Goal: Transaction & Acquisition: Book appointment/travel/reservation

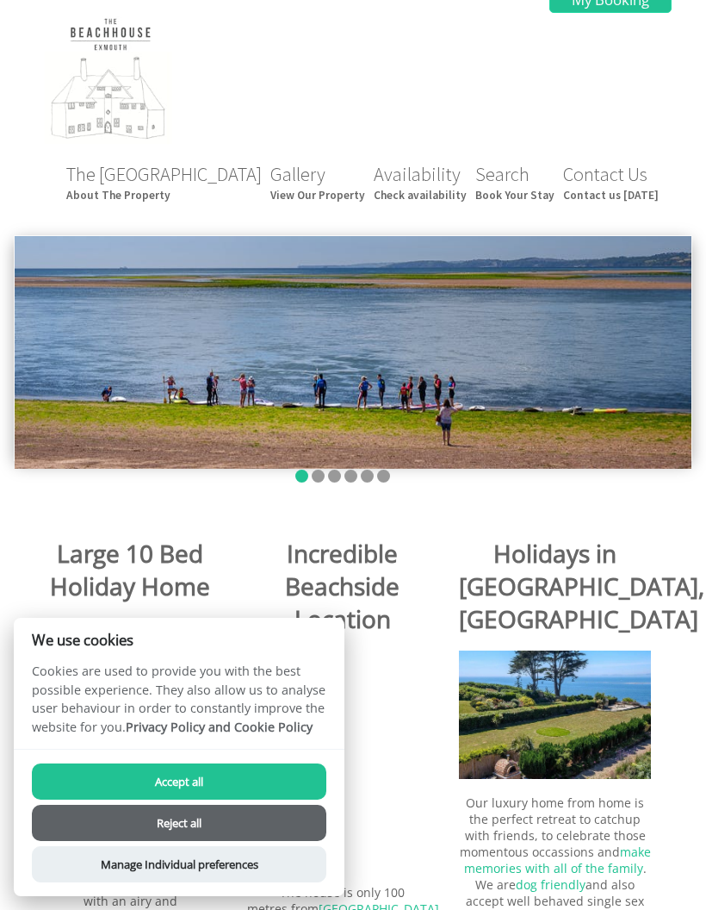
scroll to position [4, 0]
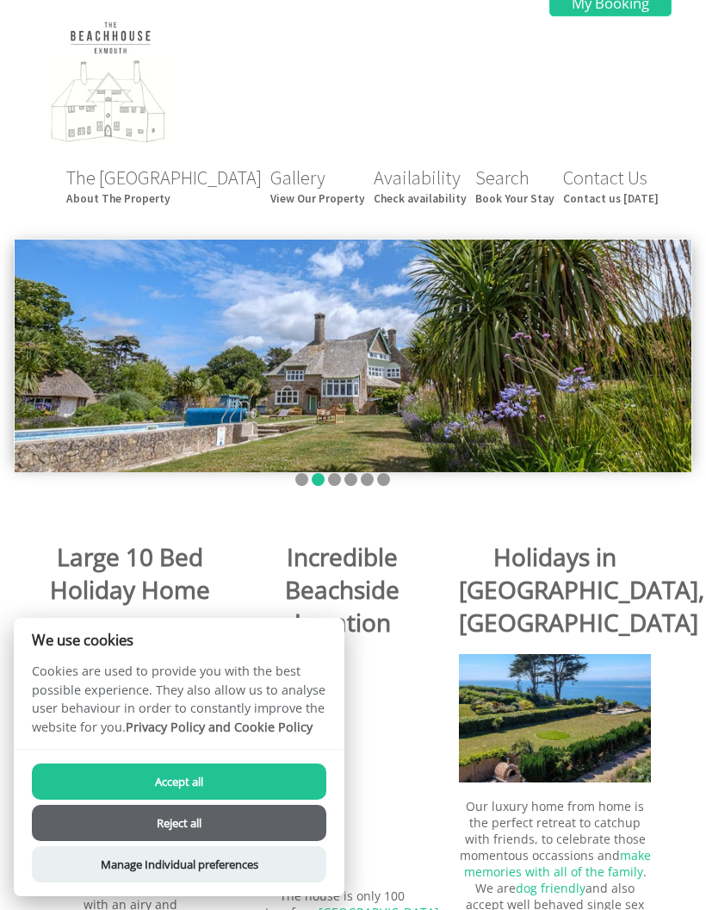
click at [435, 218] on header "The Beach House About The Property Gallery View Our Property Availability Check…" at bounding box center [353, 113] width 706 height 234
click at [449, 206] on small "Check availability" at bounding box center [420, 198] width 93 height 15
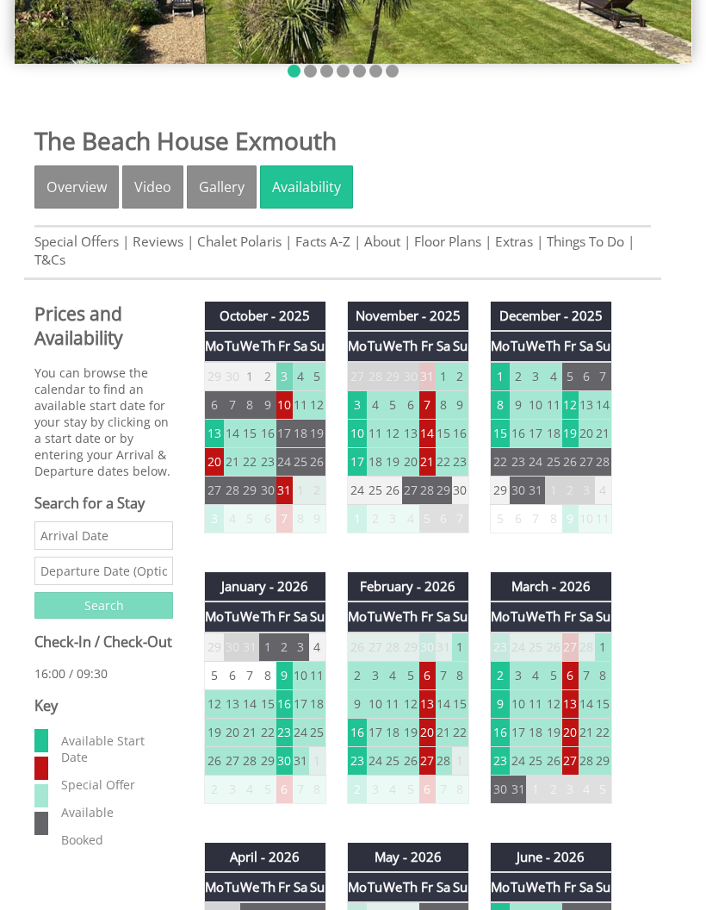
scroll to position [413, 0]
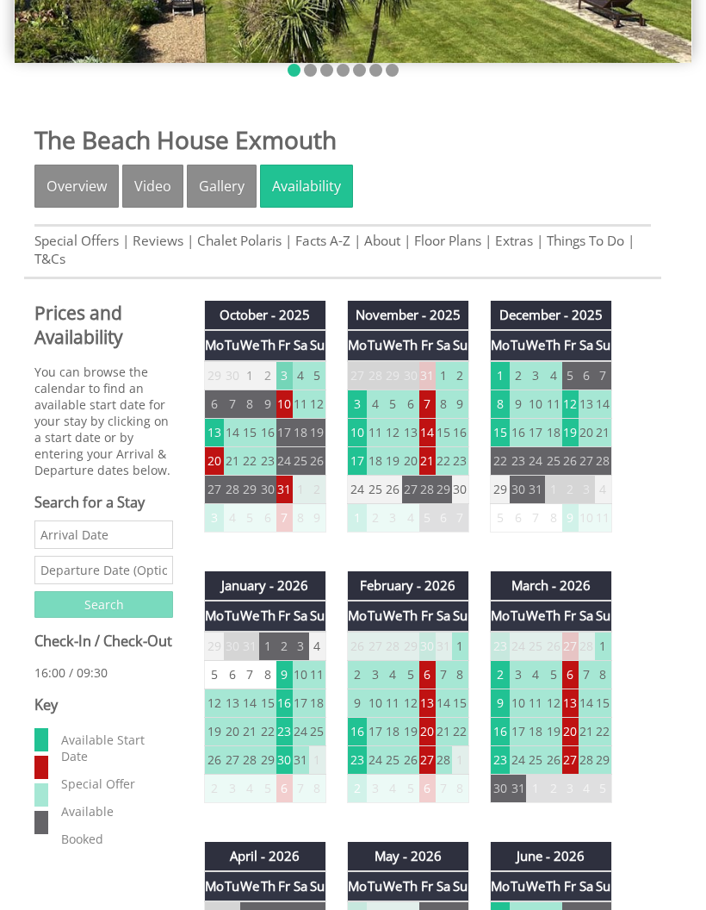
click at [287, 411] on td "10" at bounding box center [284, 404] width 16 height 28
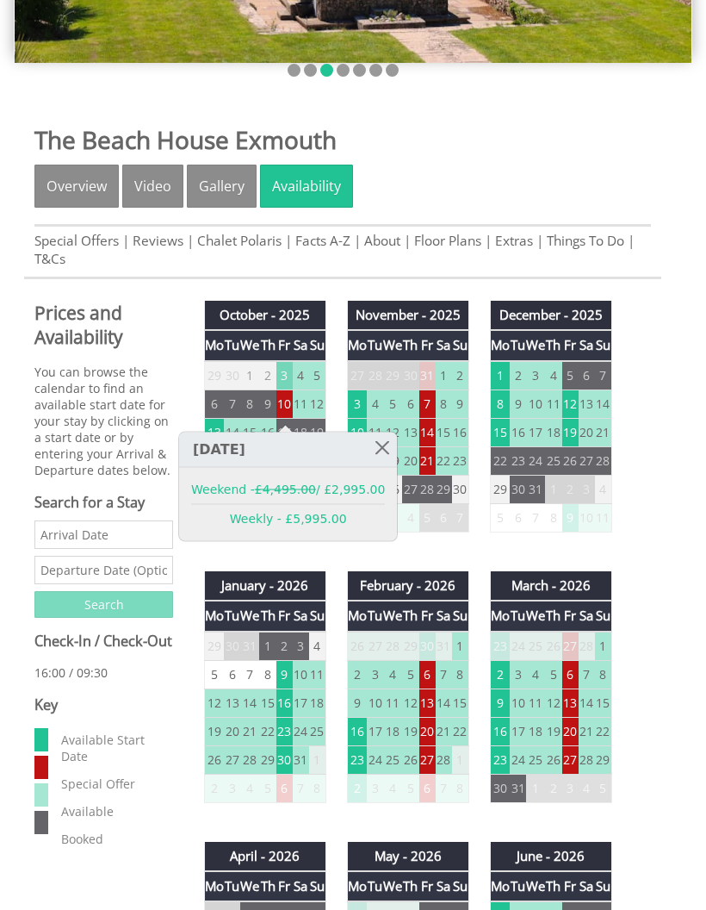
click at [432, 414] on td "7" at bounding box center [427, 403] width 16 height 28
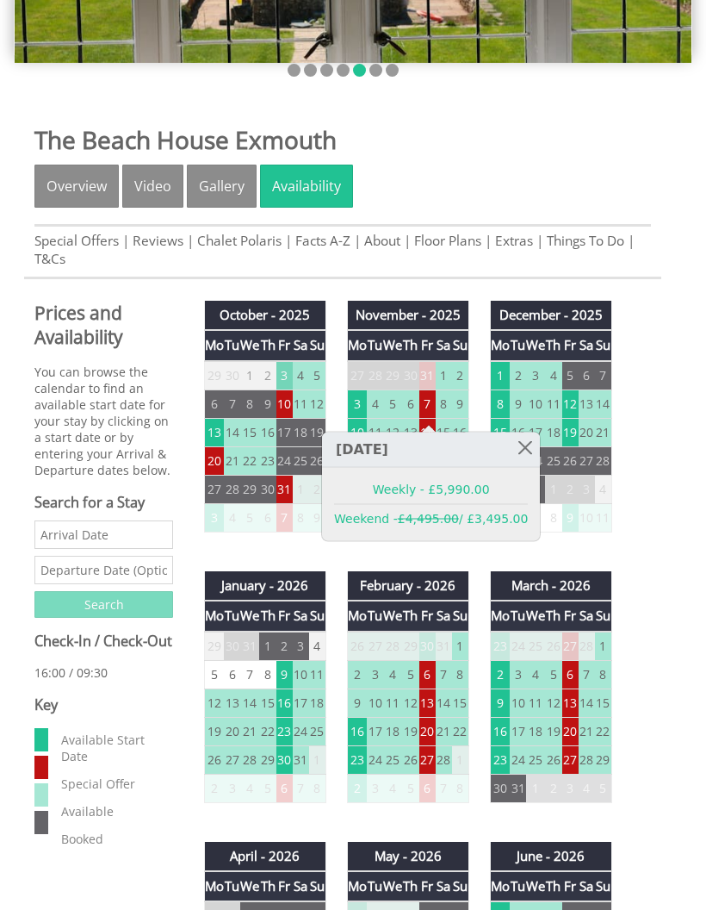
click at [500, 406] on td "8" at bounding box center [500, 403] width 20 height 28
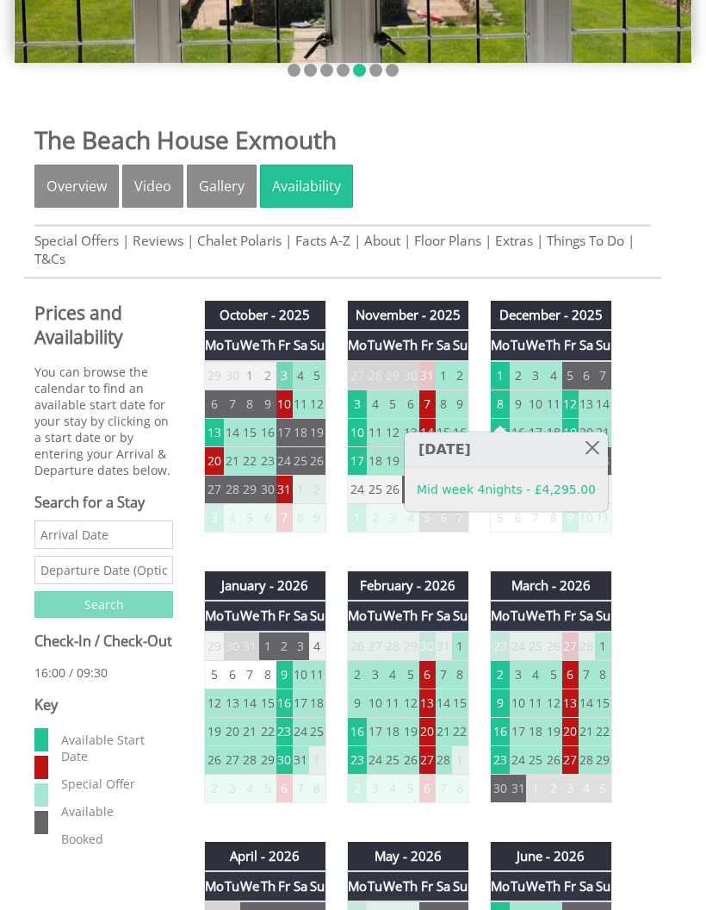
click at [357, 408] on td "3" at bounding box center [357, 403] width 20 height 28
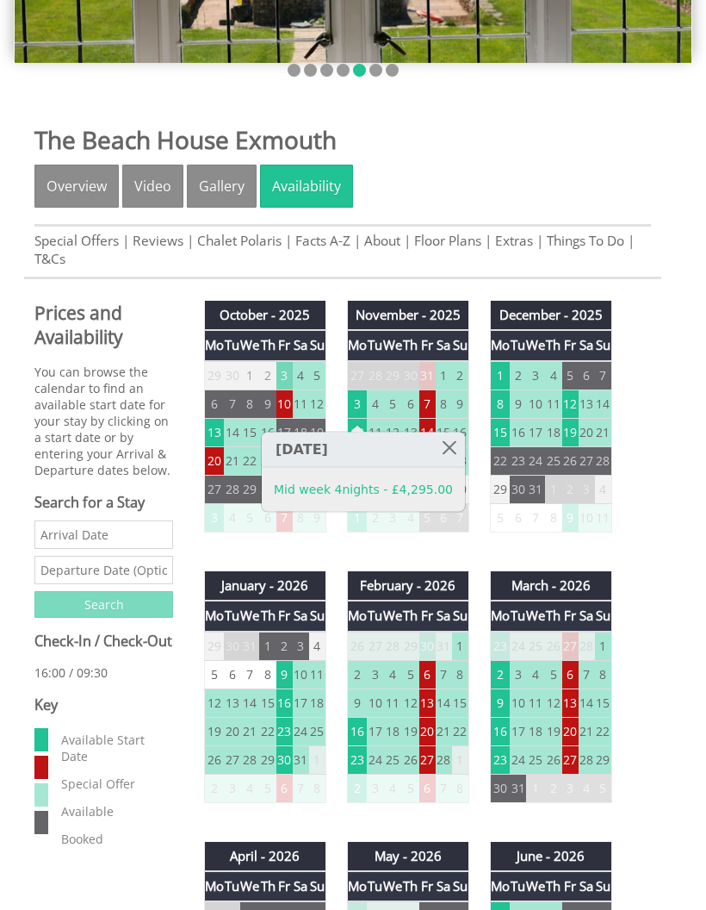
click at [214, 441] on td "13" at bounding box center [215, 432] width 20 height 28
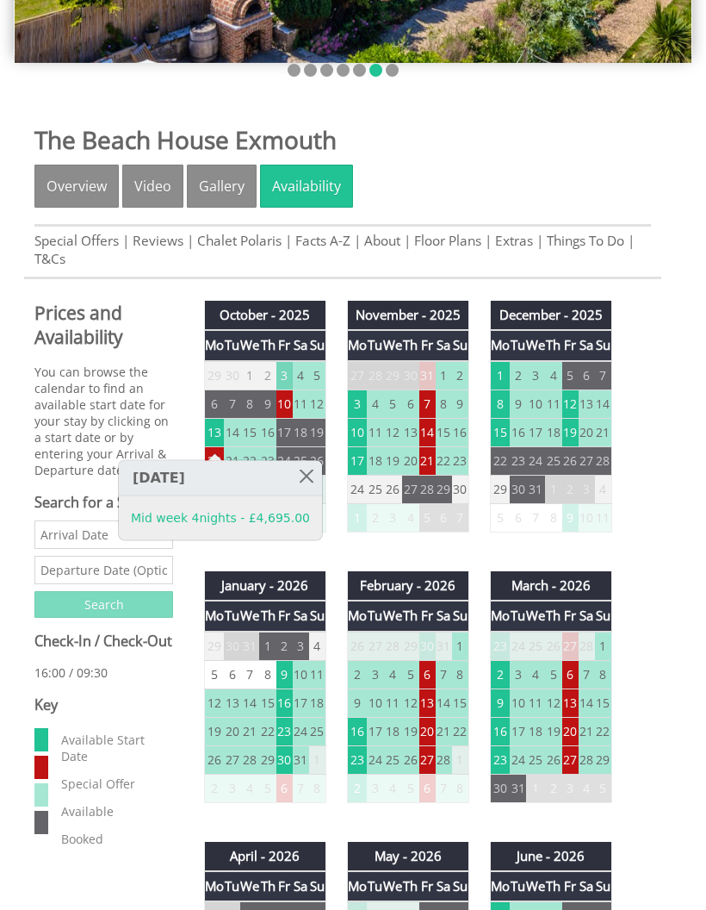
click at [282, 382] on td "3" at bounding box center [284, 375] width 16 height 29
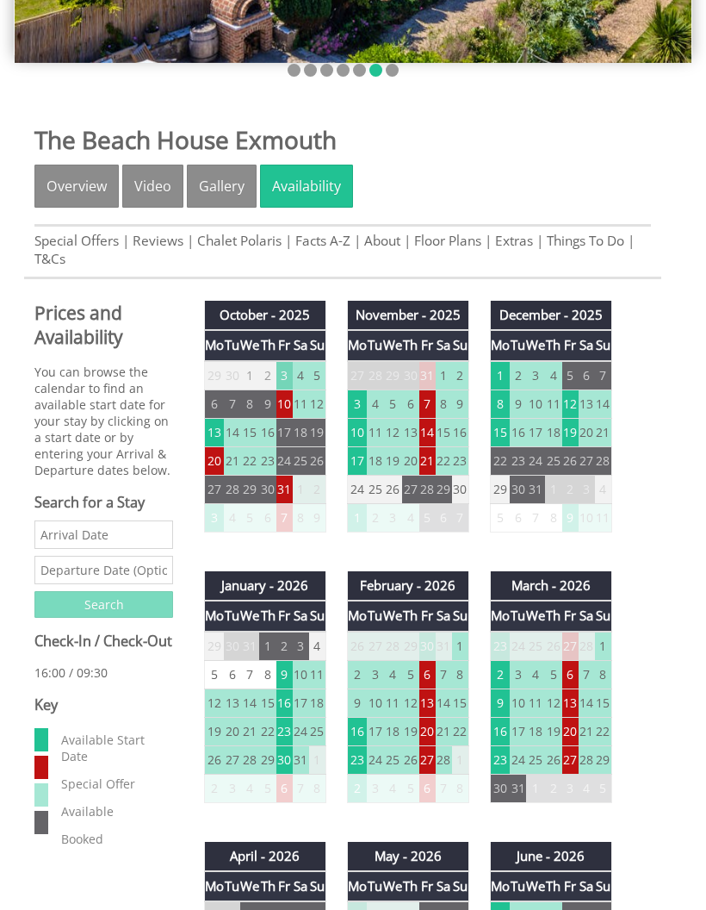
click at [280, 390] on td "3" at bounding box center [284, 375] width 16 height 29
click at [283, 382] on td "3" at bounding box center [284, 375] width 16 height 29
click at [285, 378] on td "3" at bounding box center [284, 375] width 16 height 29
